Goal: Check status

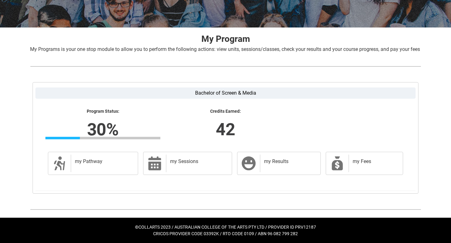
scroll to position [105, 0]
click at [278, 168] on div "my Results" at bounding box center [289, 164] width 58 height 18
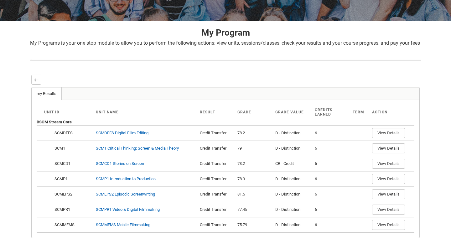
scroll to position [155, 0]
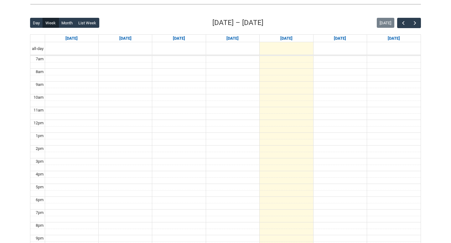
scroll to position [150, 0]
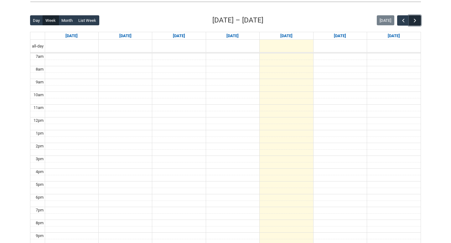
click at [416, 18] on span "button" at bounding box center [414, 21] width 6 height 6
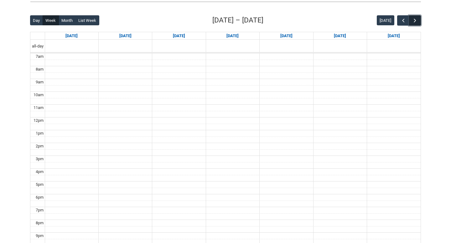
click at [416, 18] on span "button" at bounding box center [414, 21] width 6 height 6
click at [399, 19] on button "button" at bounding box center [403, 20] width 12 height 10
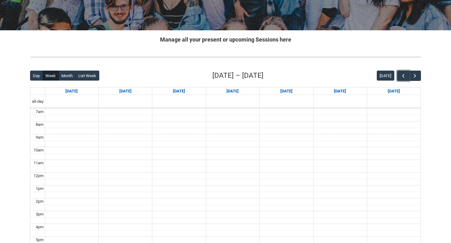
scroll to position [99, 0]
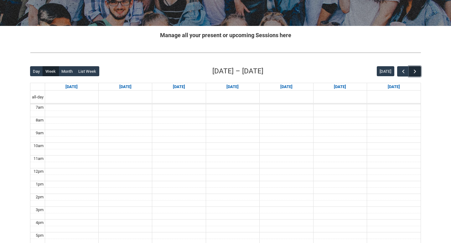
click at [418, 66] on button "button" at bounding box center [415, 71] width 12 height 10
